Goal: Navigation & Orientation: Find specific page/section

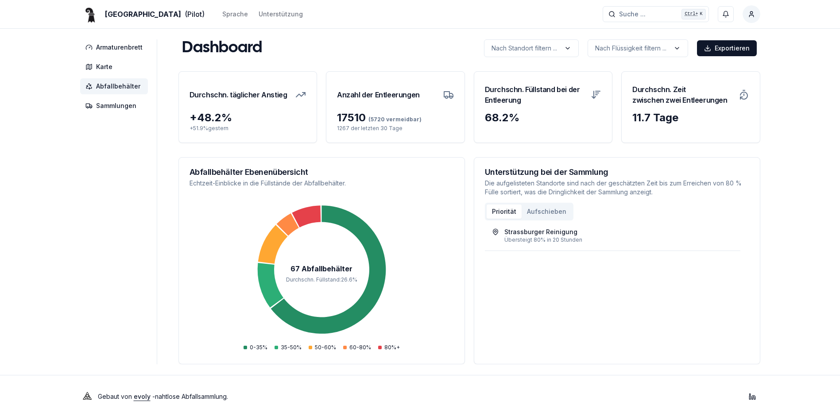
click at [113, 88] on span "Abfallbehälter" at bounding box center [118, 86] width 44 height 9
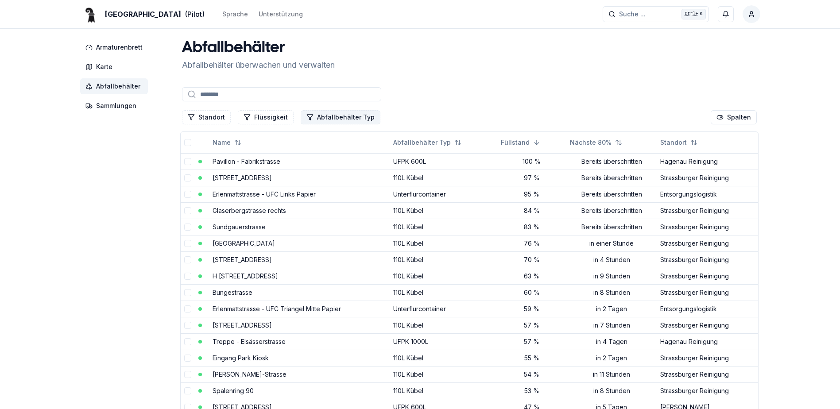
click at [341, 119] on button "Abfallbehälter Typ" at bounding box center [341, 117] width 80 height 14
click at [304, 157] on div "Suggestions" at bounding box center [305, 155] width 7 height 7
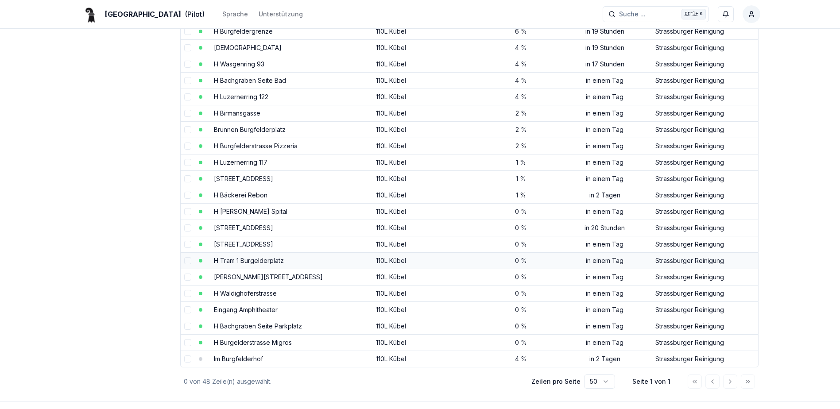
scroll to position [576, 0]
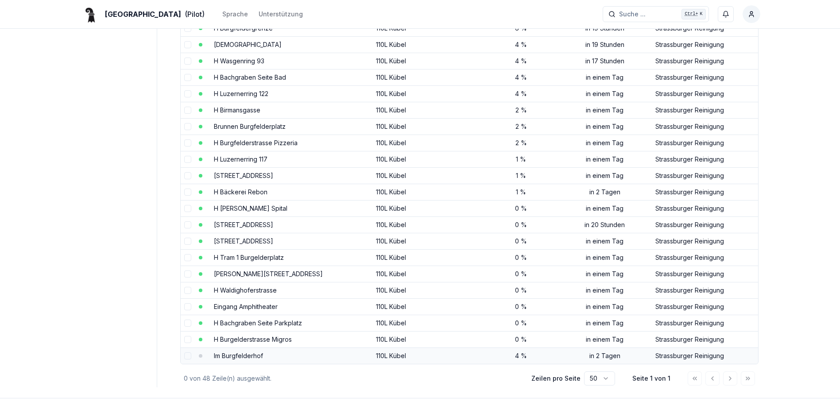
click at [252, 357] on link "Im Burgfelderhof" at bounding box center [238, 356] width 49 height 8
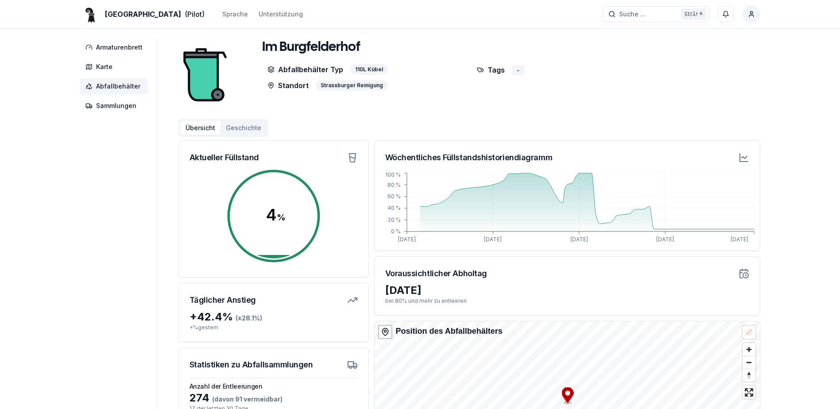
scroll to position [576, 0]
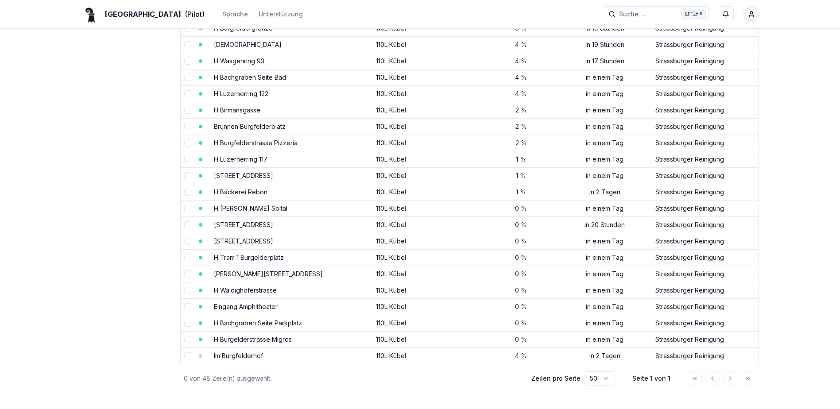
click at [233, 359] on link "Im Burgfelderhof" at bounding box center [238, 356] width 49 height 8
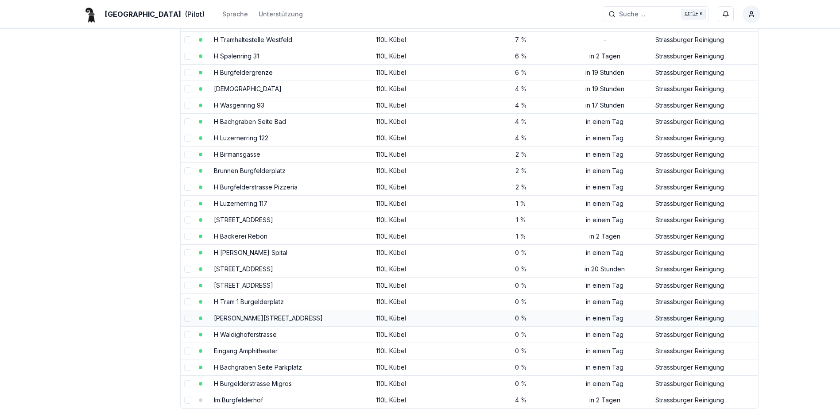
scroll to position [608, 0]
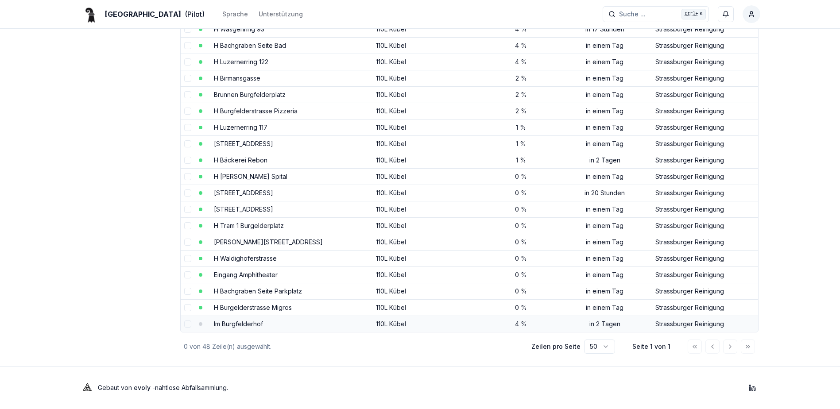
click at [249, 323] on link "Im Burgfelderhof" at bounding box center [238, 324] width 49 height 8
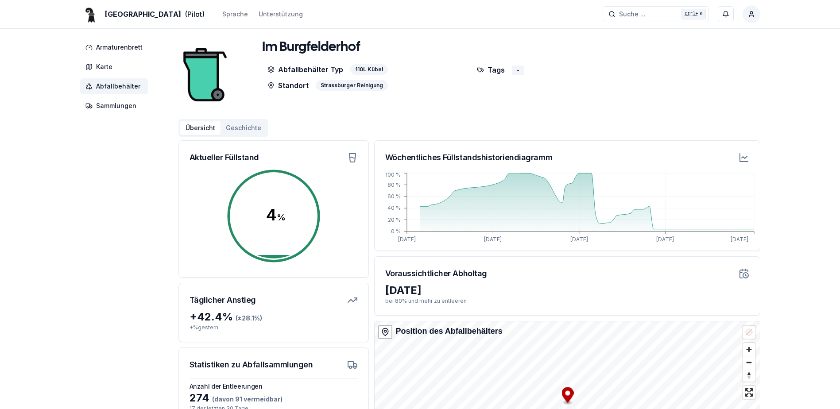
click at [125, 89] on span "Abfallbehälter" at bounding box center [118, 86] width 44 height 9
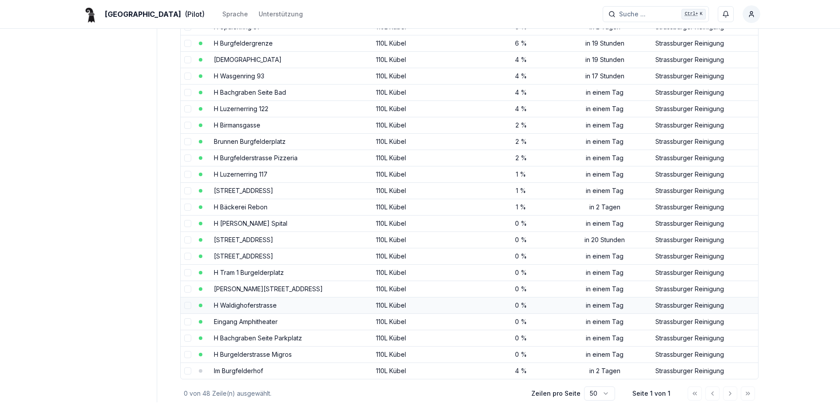
scroll to position [576, 0]
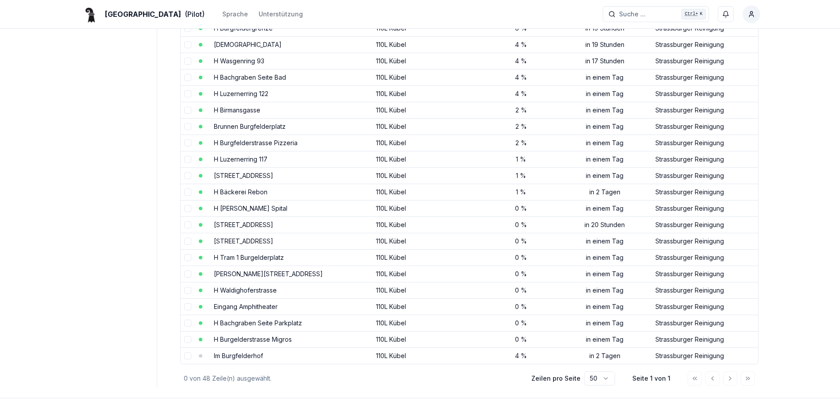
click at [732, 380] on div at bounding box center [721, 379] width 67 height 14
click at [730, 380] on div at bounding box center [721, 379] width 67 height 14
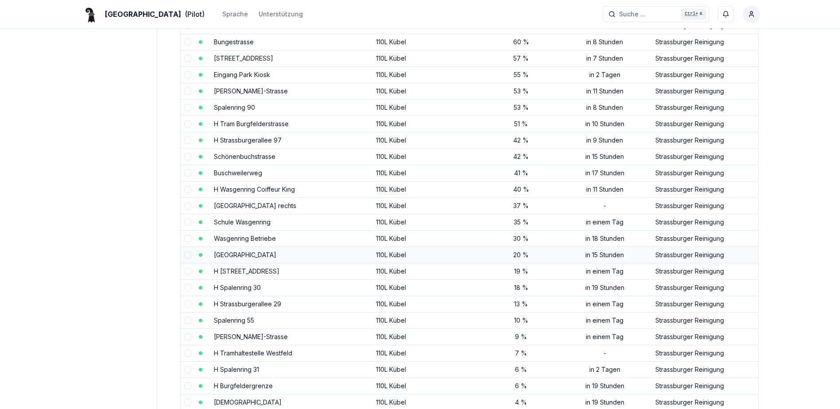
scroll to position [221, 0]
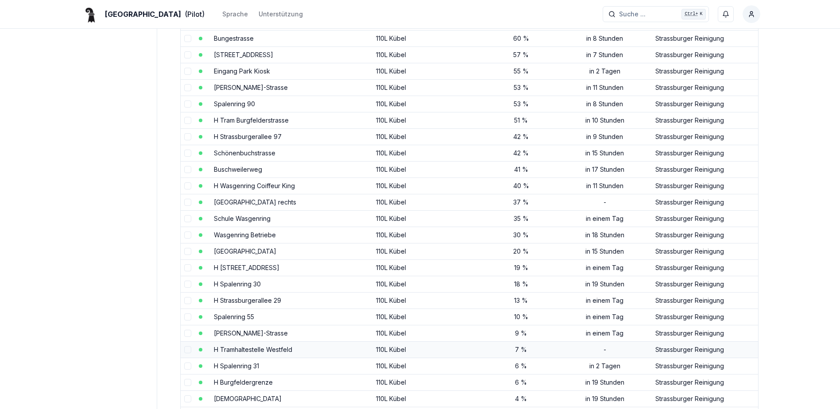
click at [254, 346] on link "H Tramhaltestelle Westfeld" at bounding box center [253, 350] width 78 height 8
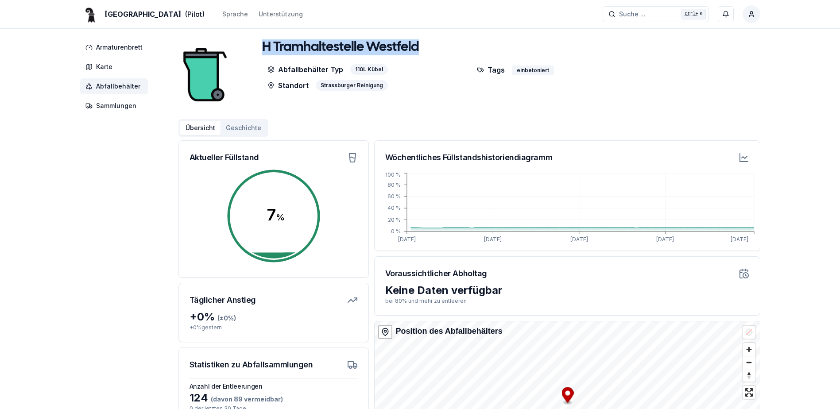
drag, startPoint x: 429, startPoint y: 50, endPoint x: 264, endPoint y: 46, distance: 165.2
click at [264, 46] on div "H Tramhaltestelle Westfeld" at bounding box center [469, 48] width 414 height 19
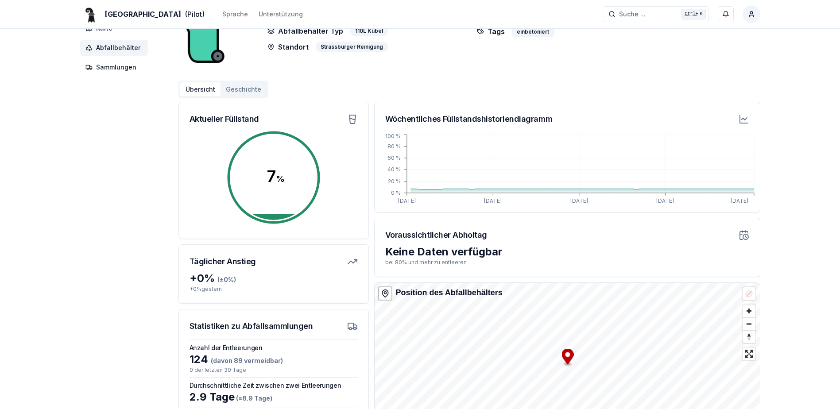
scroll to position [129, 0]
